Goal: Information Seeking & Learning: Learn about a topic

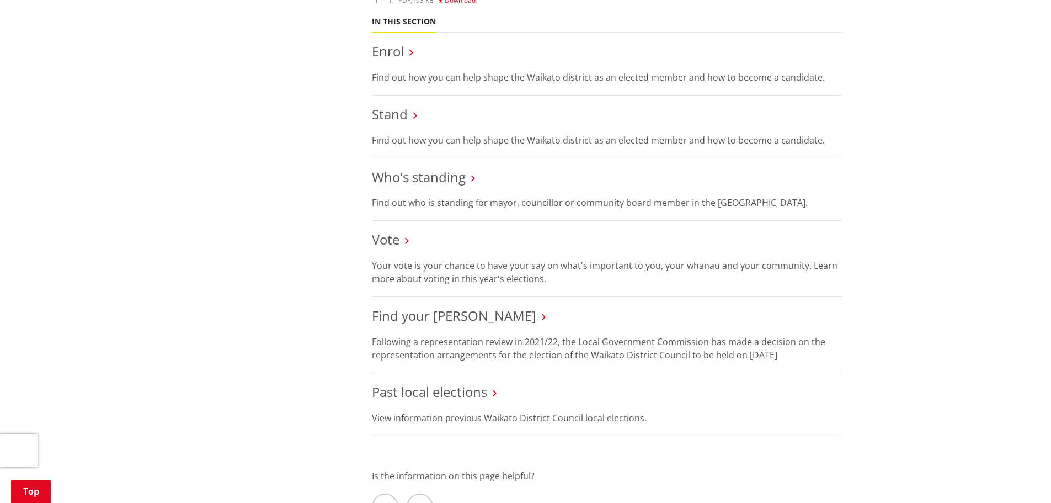
scroll to position [993, 0]
click at [421, 173] on link "Who's standing" at bounding box center [419, 176] width 94 height 18
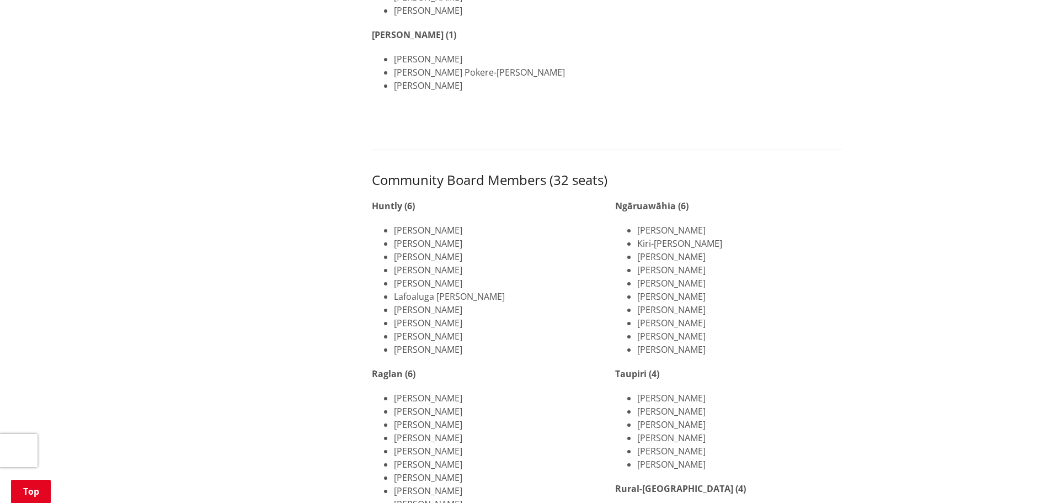
scroll to position [711, 0]
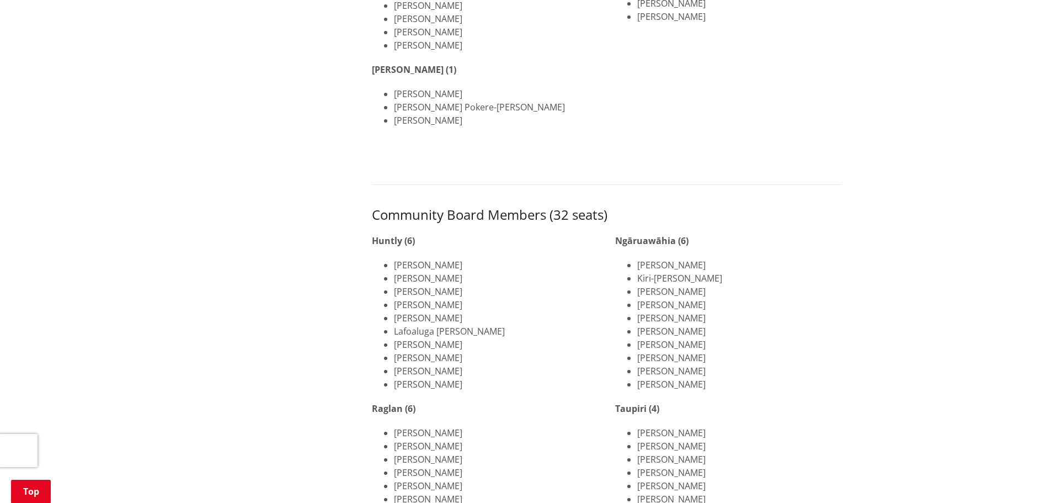
drag, startPoint x: 373, startPoint y: 97, endPoint x: 836, endPoint y: 70, distance: 463.3
copy div "Mayor [PERSON_NAME] [PERSON_NAME] Councillors (13 seats across 10 wards) Awaroa…"
